Goal: Task Accomplishment & Management: Manage account settings

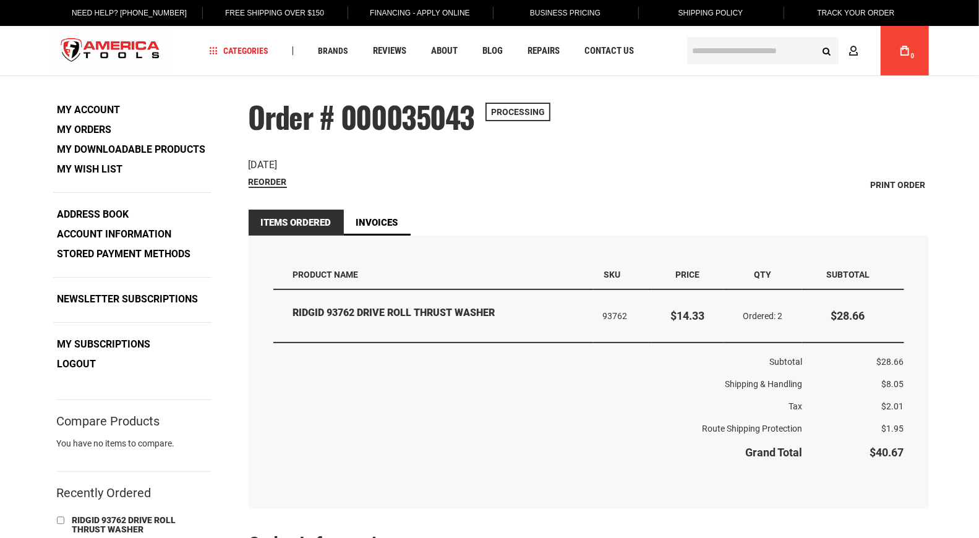
click at [662, 79] on main "Order # 000035043 Processing Order Date: [DATE] Reorder Print Order Items Order…" at bounding box center [489, 425] width 903 height 699
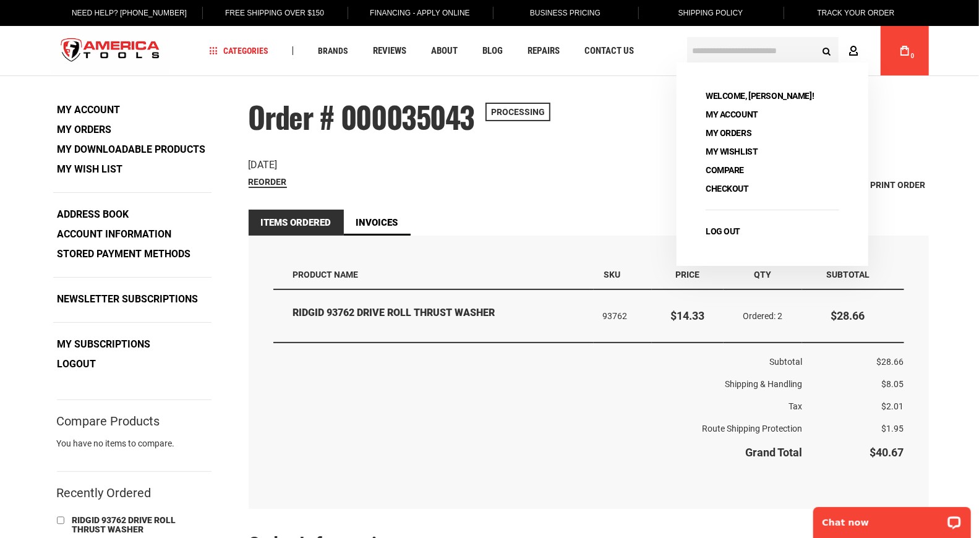
click at [852, 48] on icon at bounding box center [854, 52] width 10 height 12
click at [732, 231] on link "Log Out" at bounding box center [722, 231] width 43 height 17
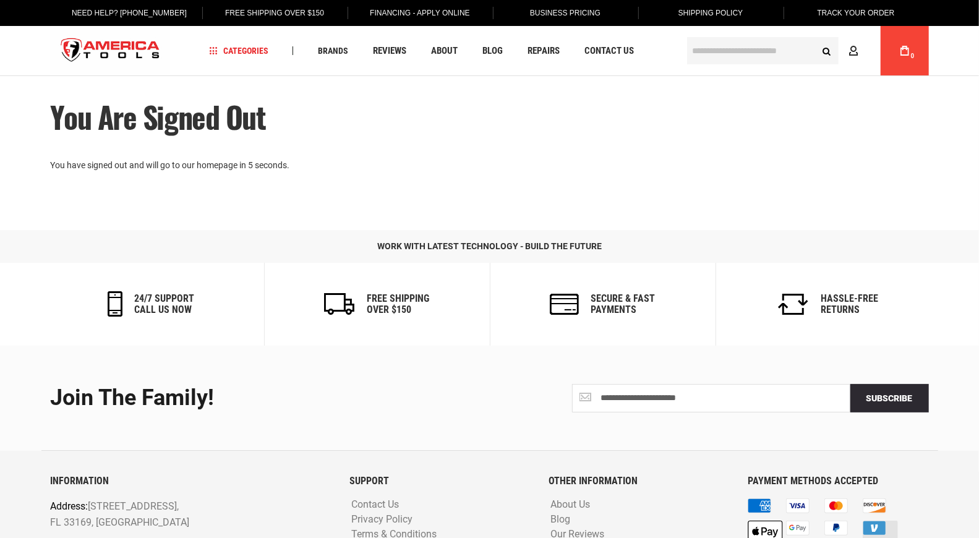
click at [936, 156] on main "You are signed out You have signed out and will go to our homepage in 5 seconds." at bounding box center [489, 155] width 903 height 158
